Goal: Task Accomplishment & Management: Use online tool/utility

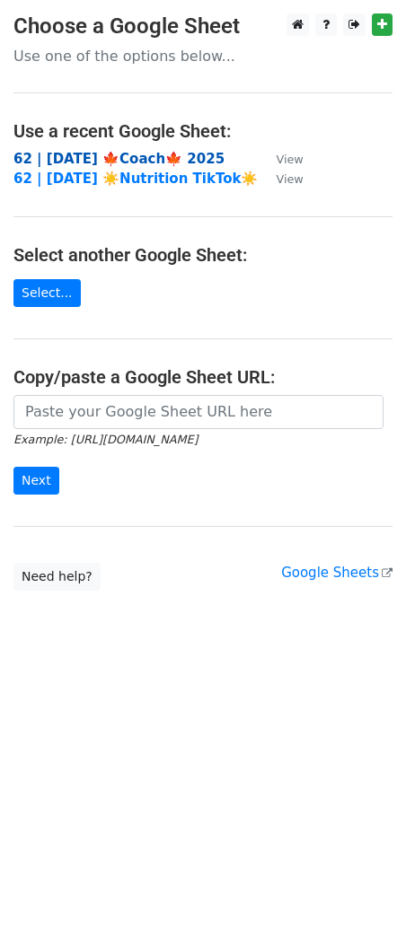
click at [83, 159] on strong "62 | SEP 16 🍁Coach🍁 2025" at bounding box center [118, 159] width 211 height 16
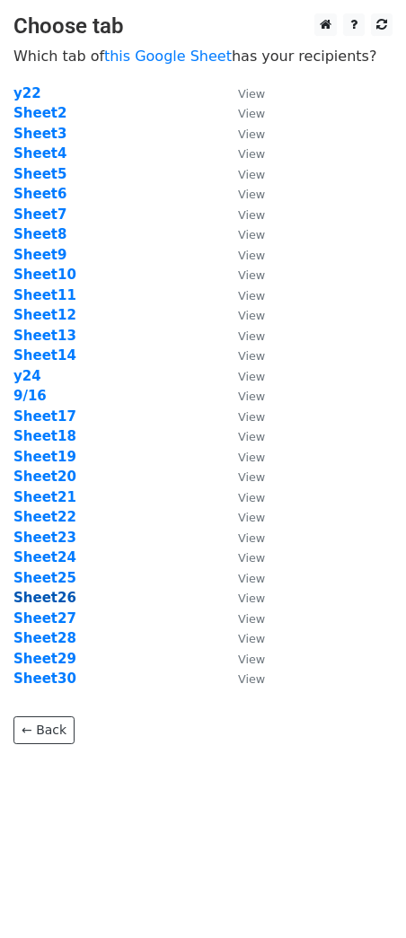
click at [42, 598] on strong "Sheet26" at bounding box center [44, 598] width 63 height 16
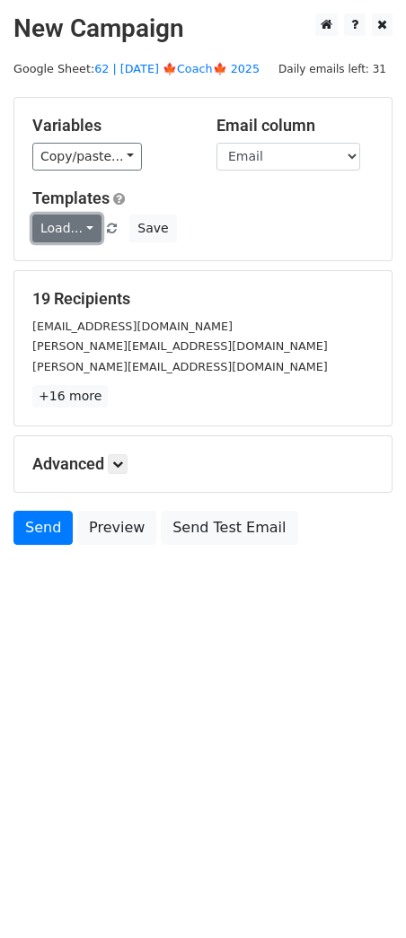
click at [66, 232] on link "Load..." at bounding box center [66, 228] width 69 height 28
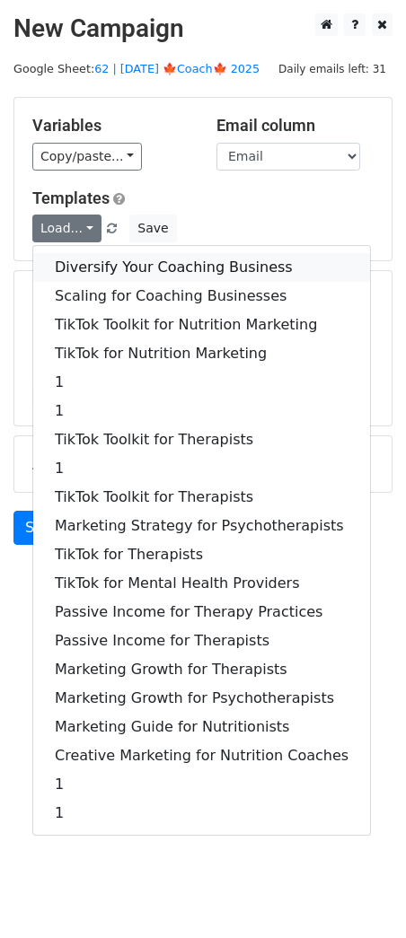
click at [83, 274] on link "Diversify Your Coaching Business" at bounding box center [201, 267] width 337 height 29
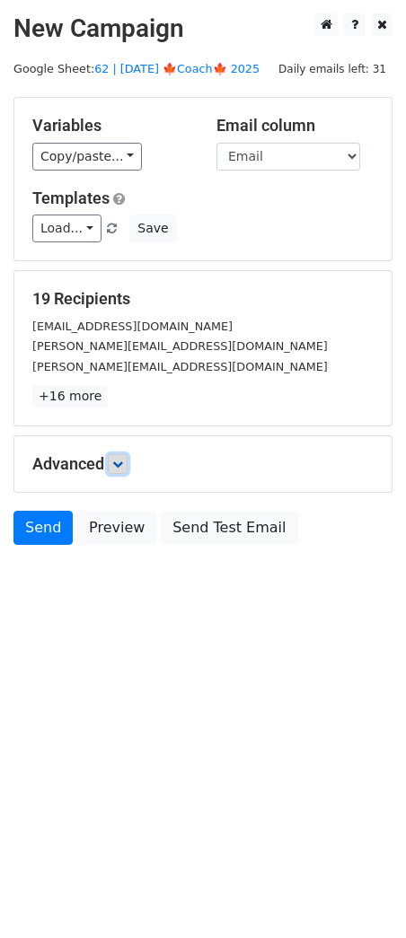
click at [122, 459] on icon at bounding box center [117, 464] width 11 height 11
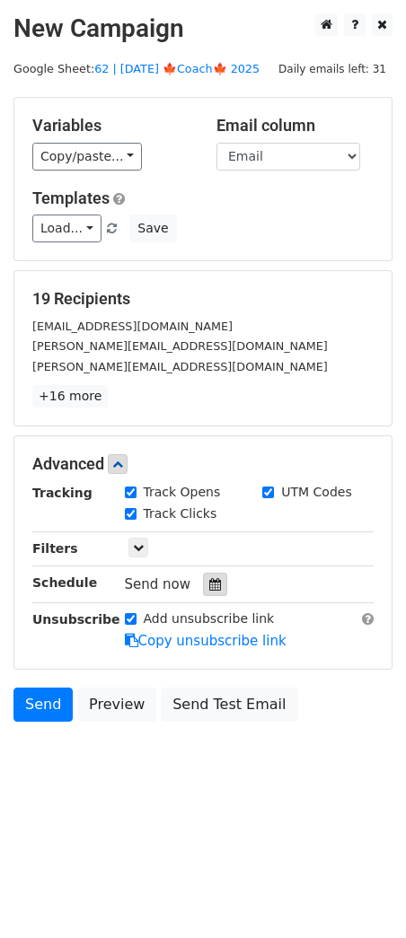
click at [203, 575] on div at bounding box center [215, 583] width 24 height 23
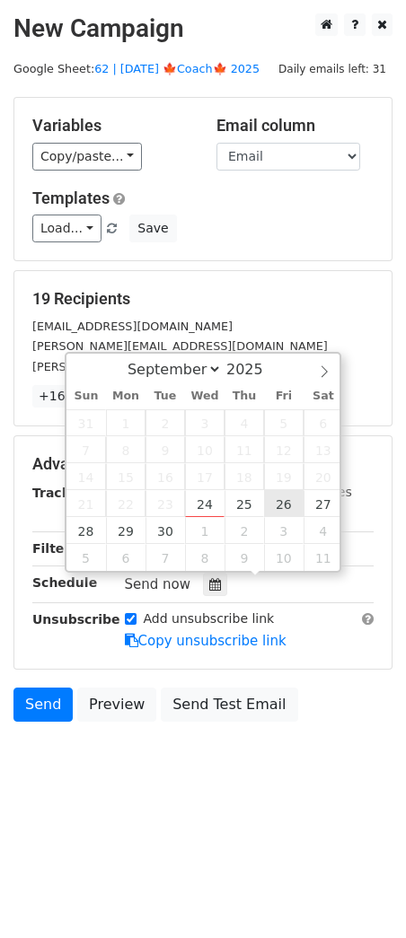
type input "2025-09-26 12:00"
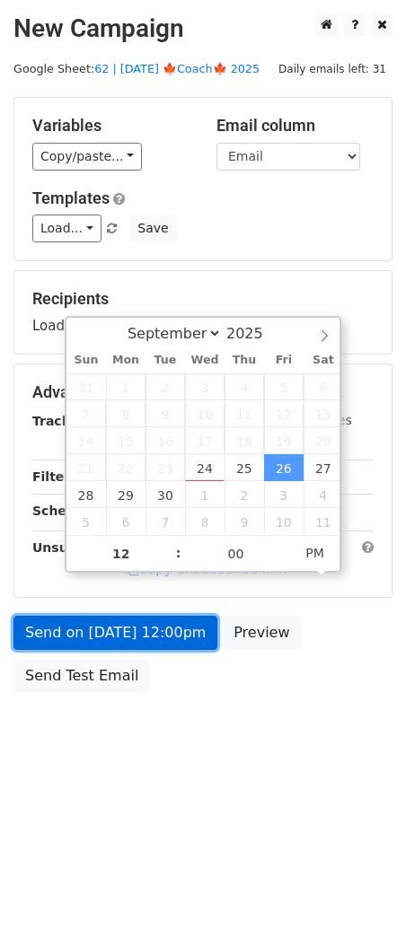
click at [179, 633] on link "Send on Sep 26 at 12:00pm" at bounding box center [115, 633] width 204 height 34
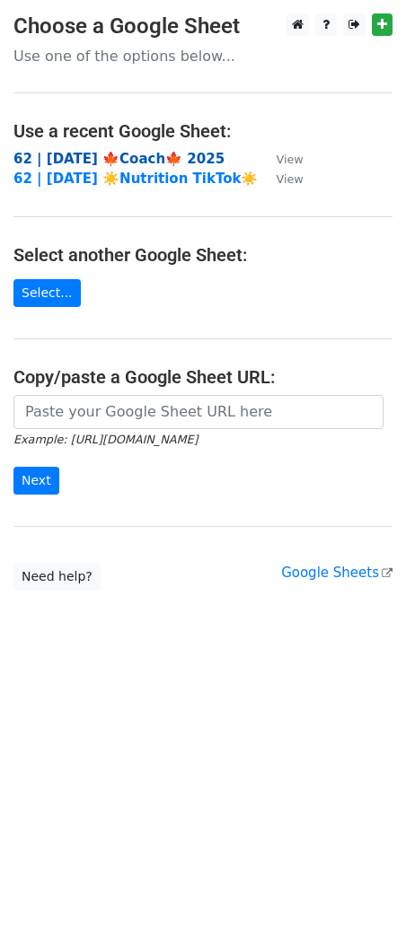
click at [113, 164] on strong "62 | SEP 16 🍁Coach🍁 2025" at bounding box center [118, 159] width 211 height 16
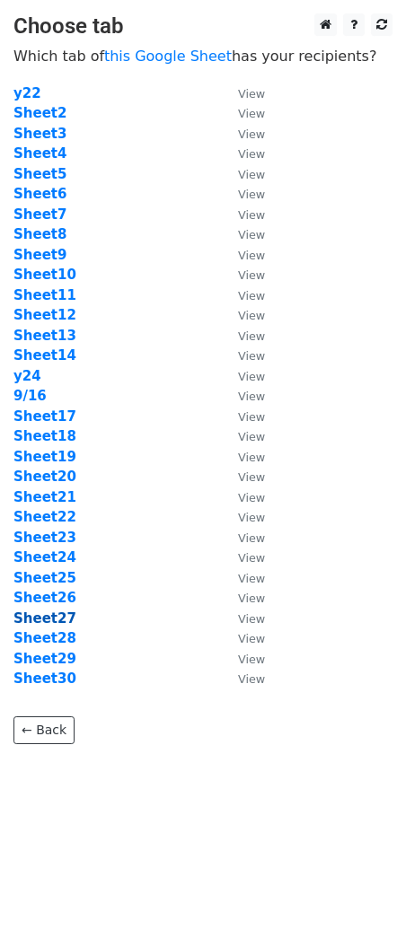
click at [51, 618] on strong "Sheet27" at bounding box center [44, 618] width 63 height 16
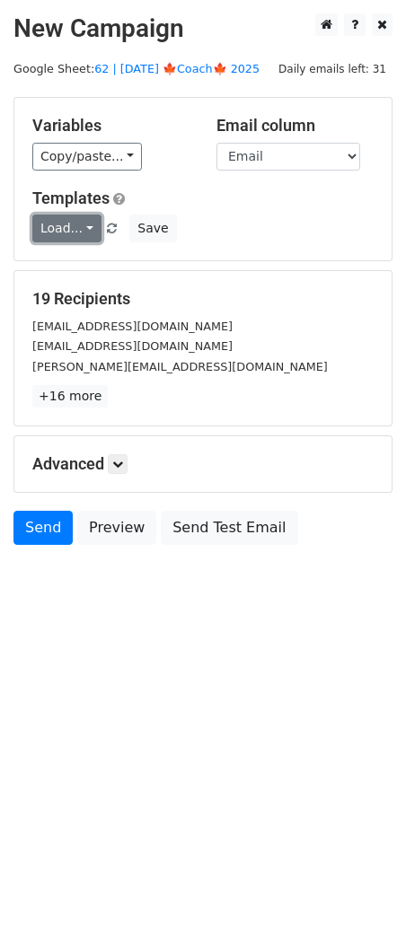
click at [68, 235] on link "Load..." at bounding box center [66, 228] width 69 height 28
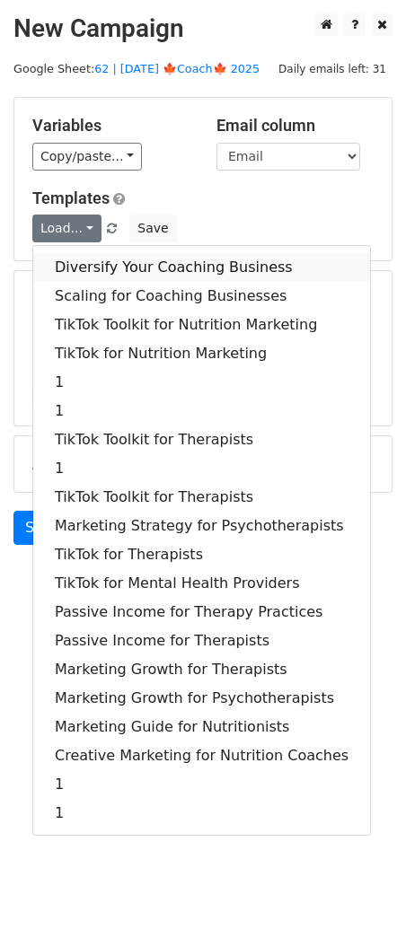
click at [112, 264] on link "Diversify Your Coaching Business" at bounding box center [201, 267] width 337 height 29
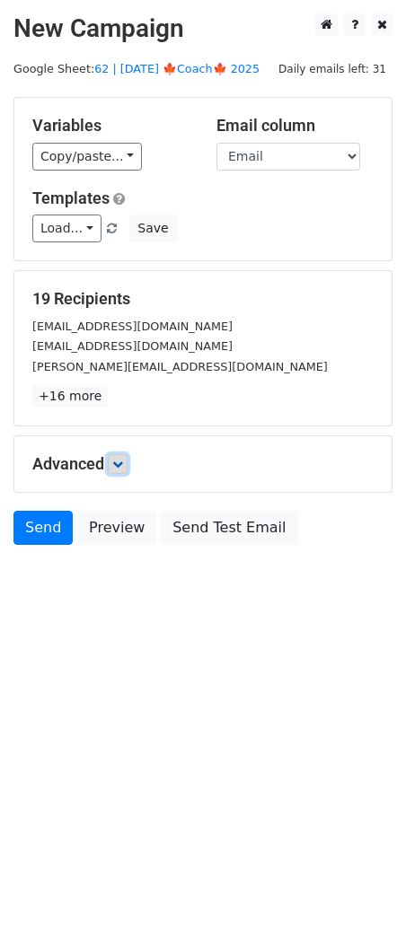
click at [120, 459] on icon at bounding box center [117, 464] width 11 height 11
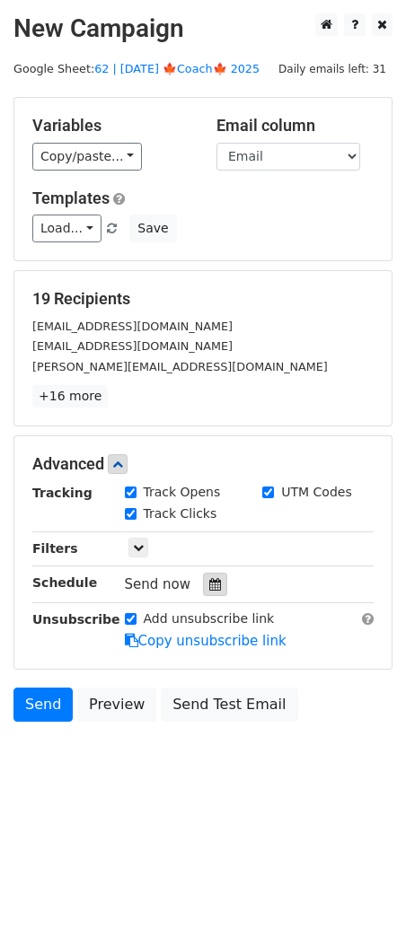
click at [208, 574] on div at bounding box center [215, 583] width 24 height 23
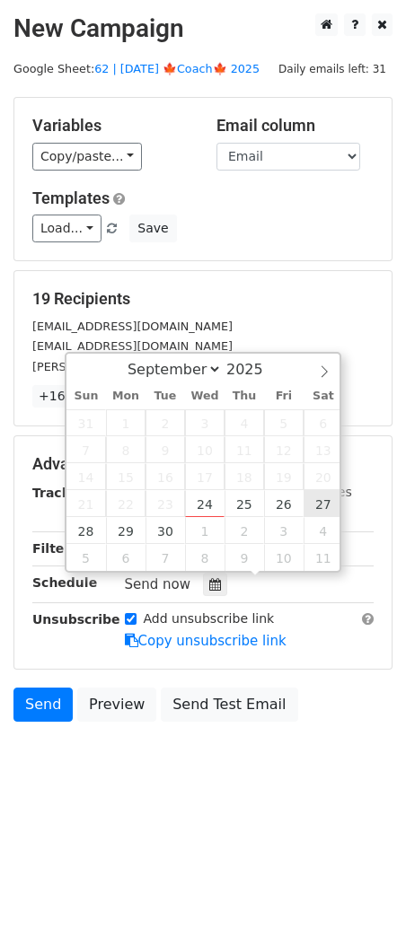
type input "[DATE] 12:00"
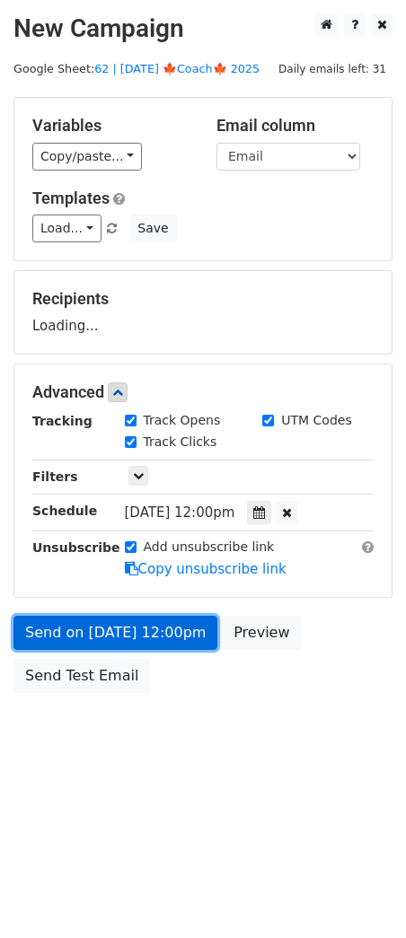
click at [175, 617] on link "Send on [DATE] 12:00pm" at bounding box center [115, 633] width 204 height 34
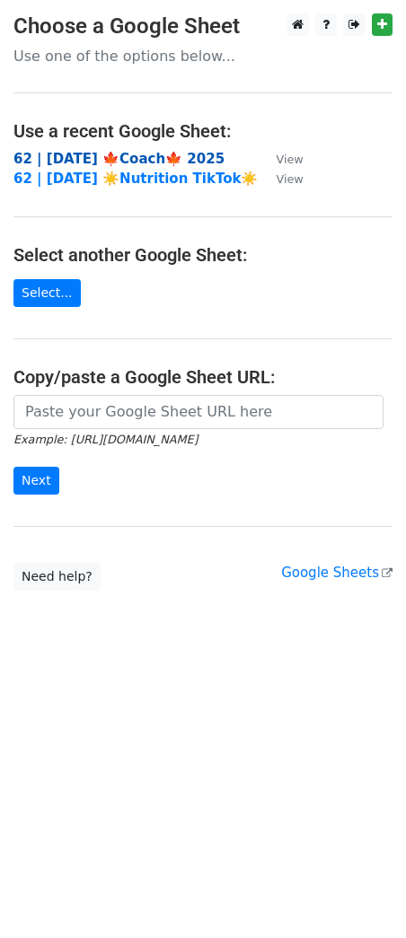
click at [152, 157] on strong "62 | [DATE] 🍁Coach🍁 2025" at bounding box center [118, 159] width 211 height 16
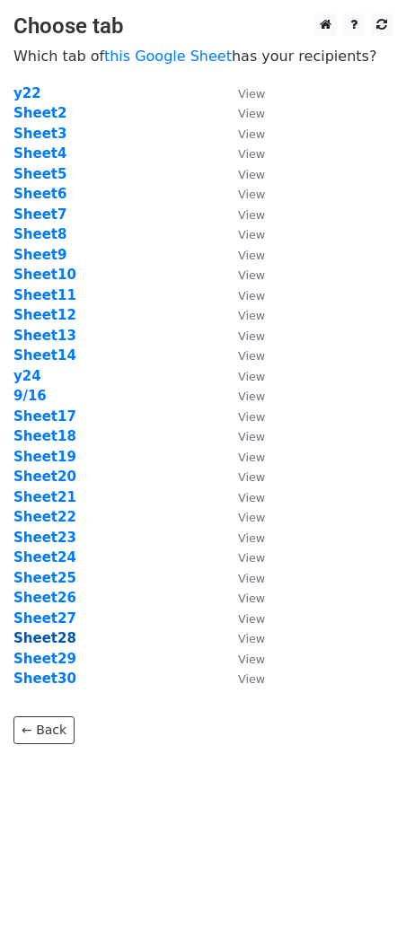
click at [52, 644] on strong "Sheet28" at bounding box center [44, 638] width 63 height 16
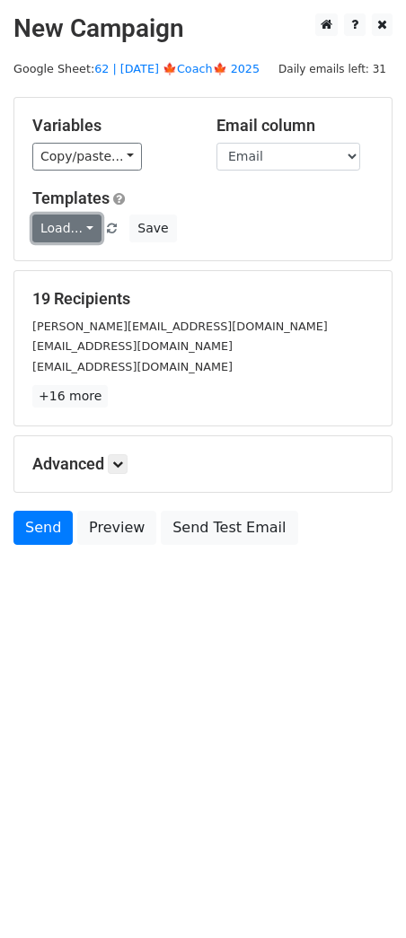
click at [69, 232] on link "Load..." at bounding box center [66, 228] width 69 height 28
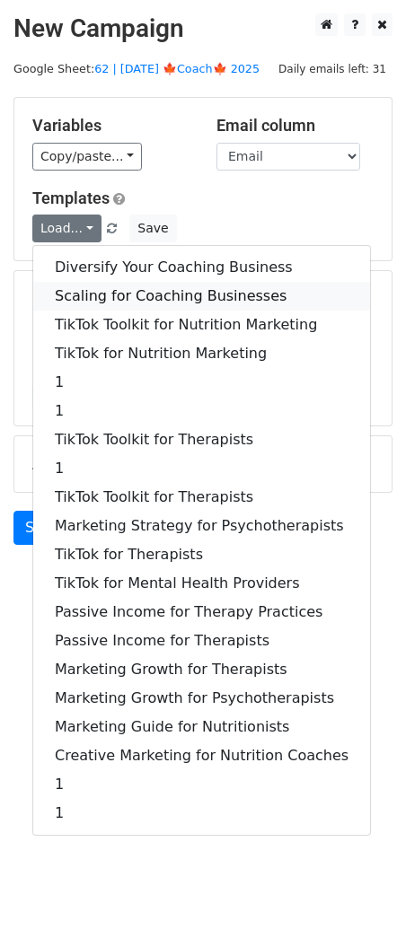
click at [71, 299] on link "Scaling for Coaching Businesses" at bounding box center [201, 296] width 337 height 29
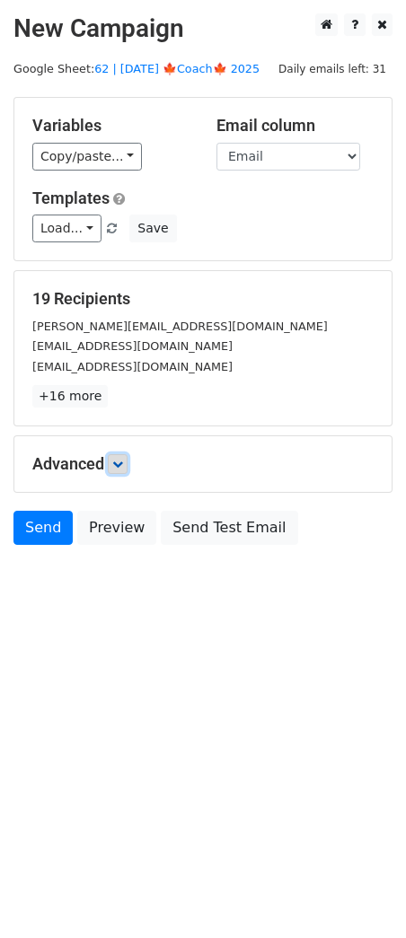
click at [123, 467] on icon at bounding box center [117, 464] width 11 height 11
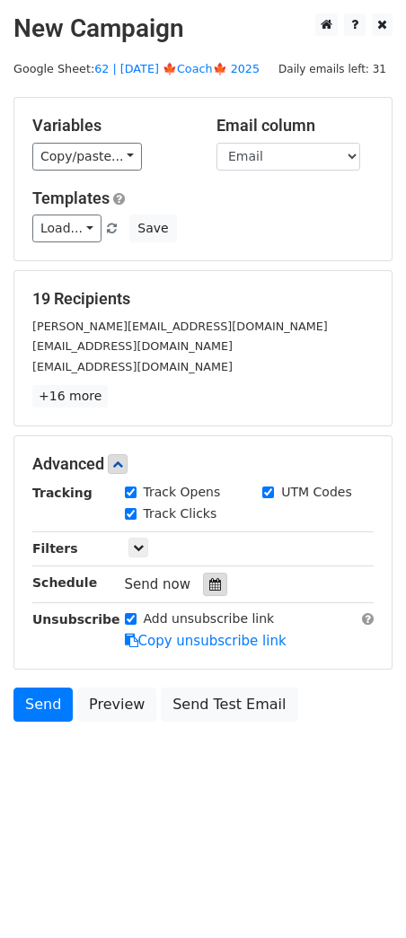
click at [209, 578] on icon at bounding box center [215, 584] width 12 height 13
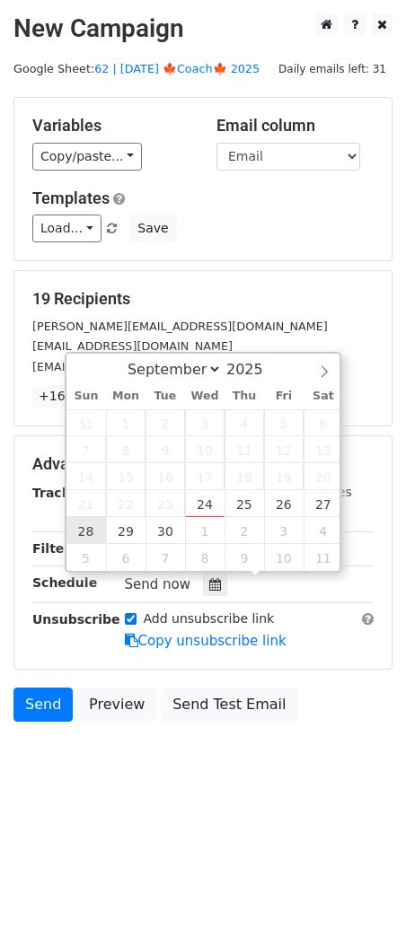
type input "[DATE] 12:00"
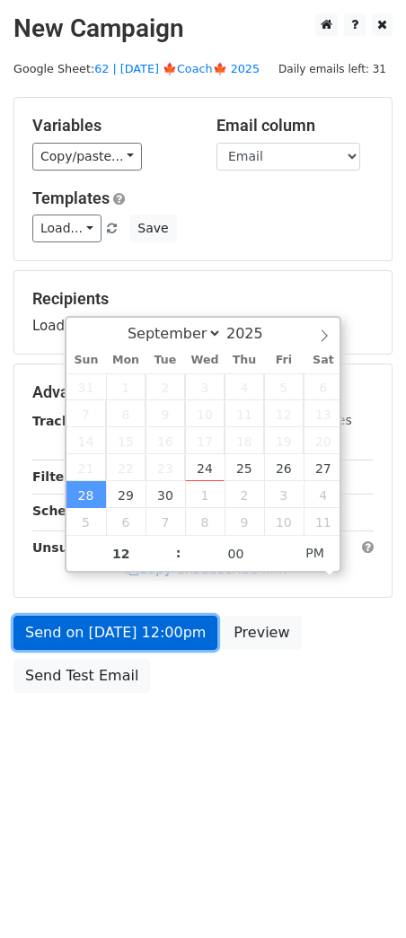
click at [82, 635] on link "Send on [DATE] 12:00pm" at bounding box center [115, 633] width 204 height 34
